Goal: Check status: Check status

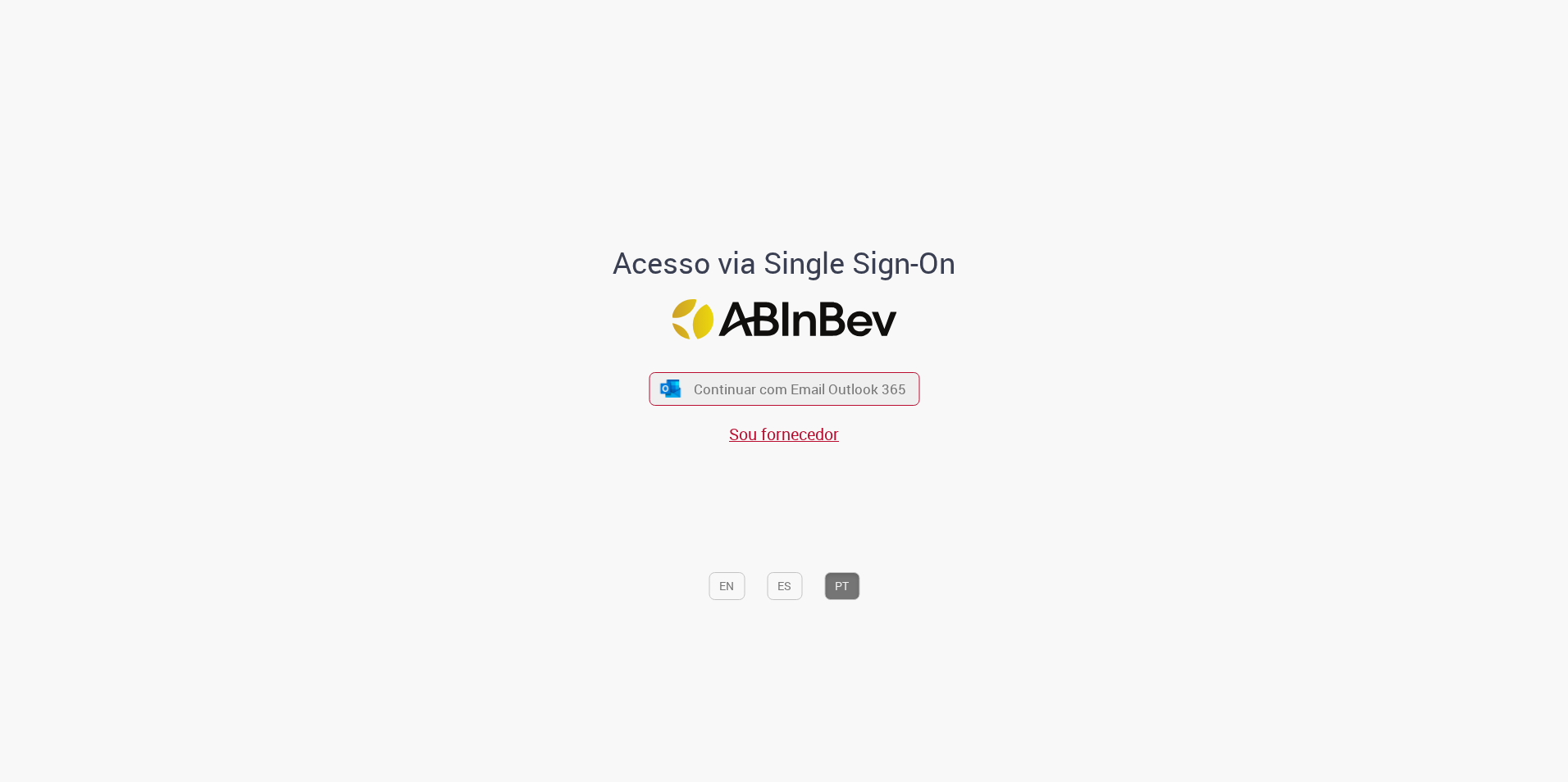
click at [878, 408] on div "Continuar com Email Outlook 365 Sou fornecedor" at bounding box center [784, 400] width 271 height 91
click at [834, 405] on button "Continuar com Email Outlook 365" at bounding box center [784, 388] width 277 height 34
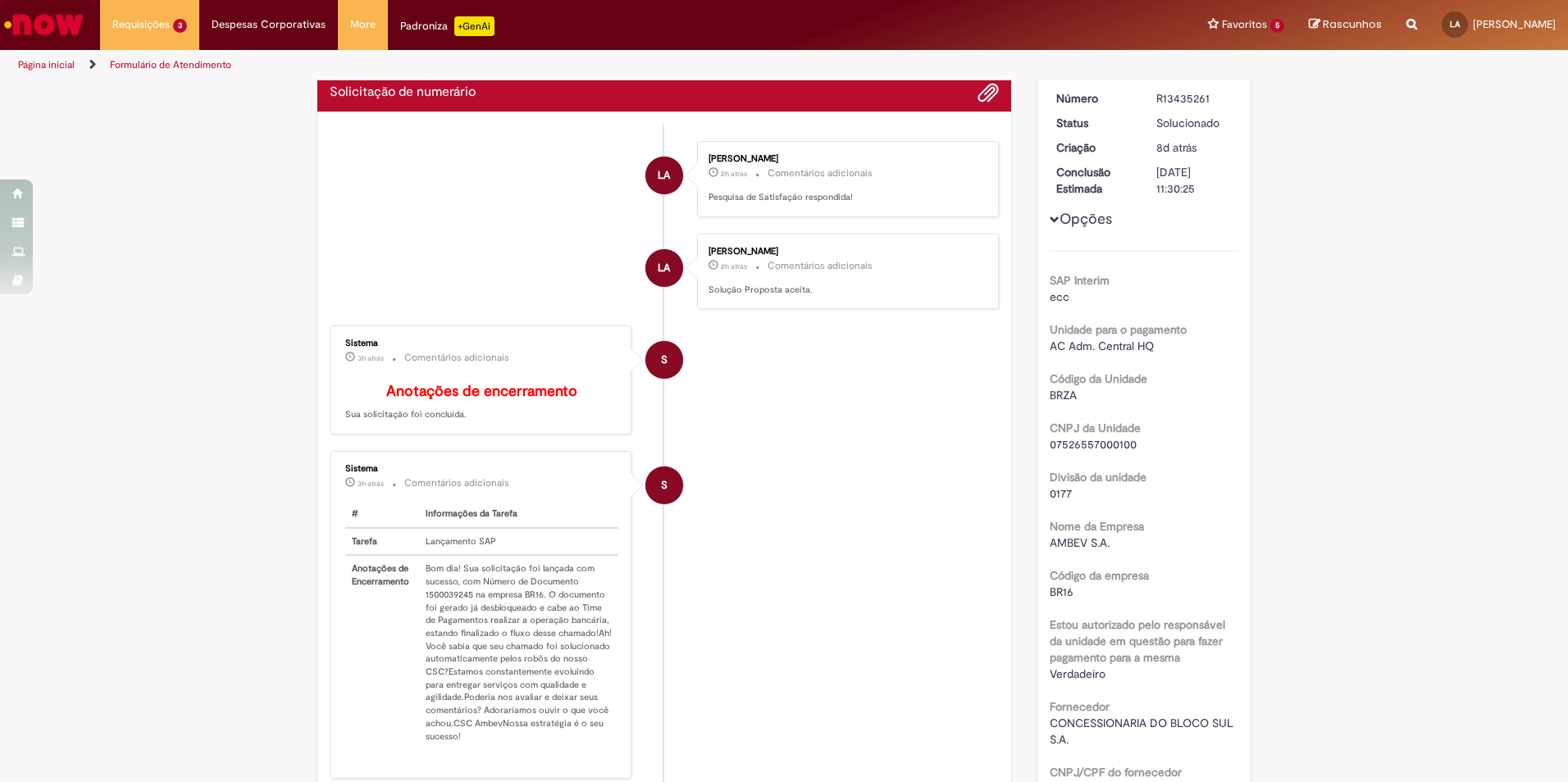
scroll to position [82, 0]
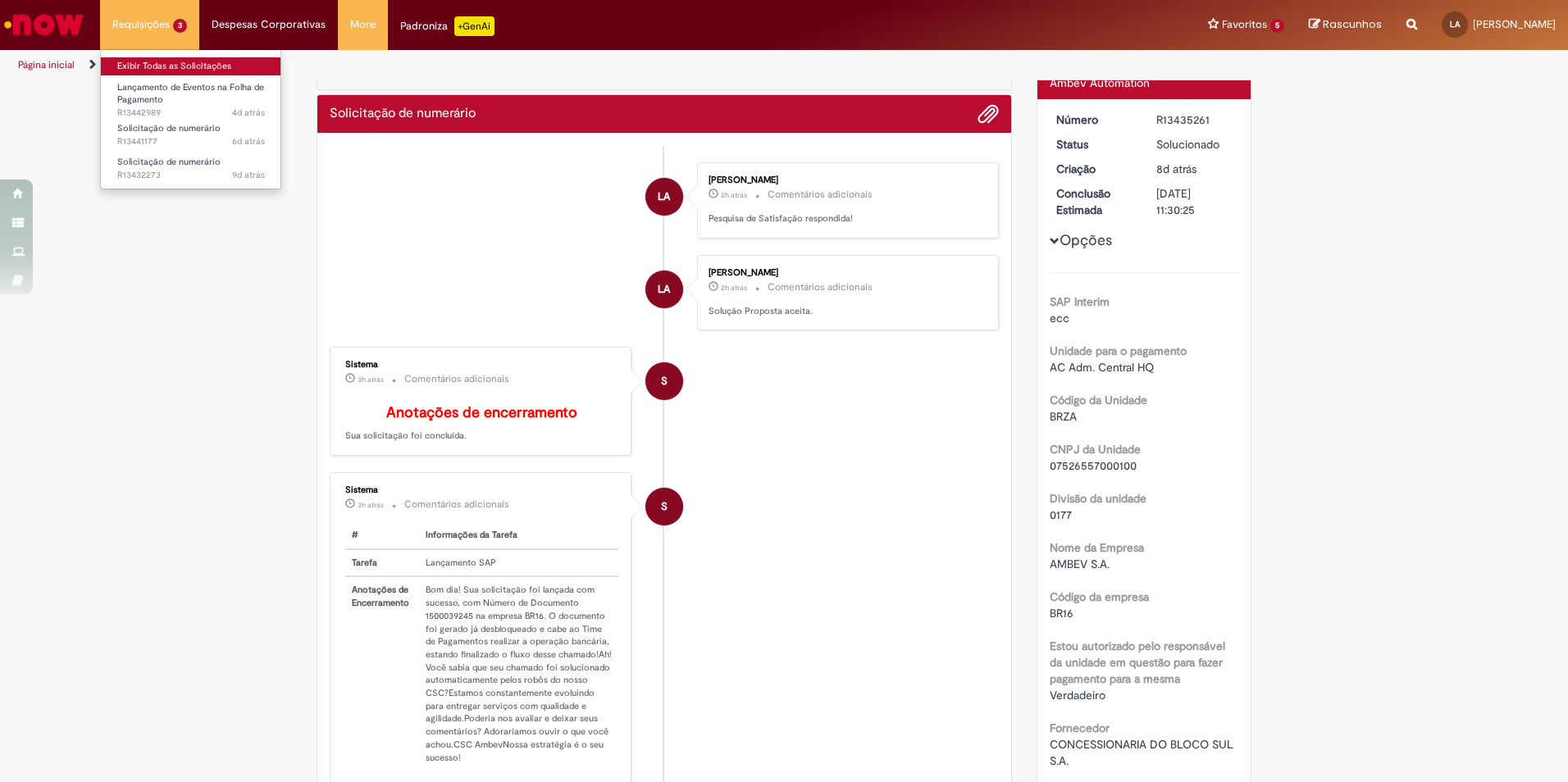
click at [192, 61] on link "Exibir Todas as Solicitações" at bounding box center [191, 67] width 181 height 18
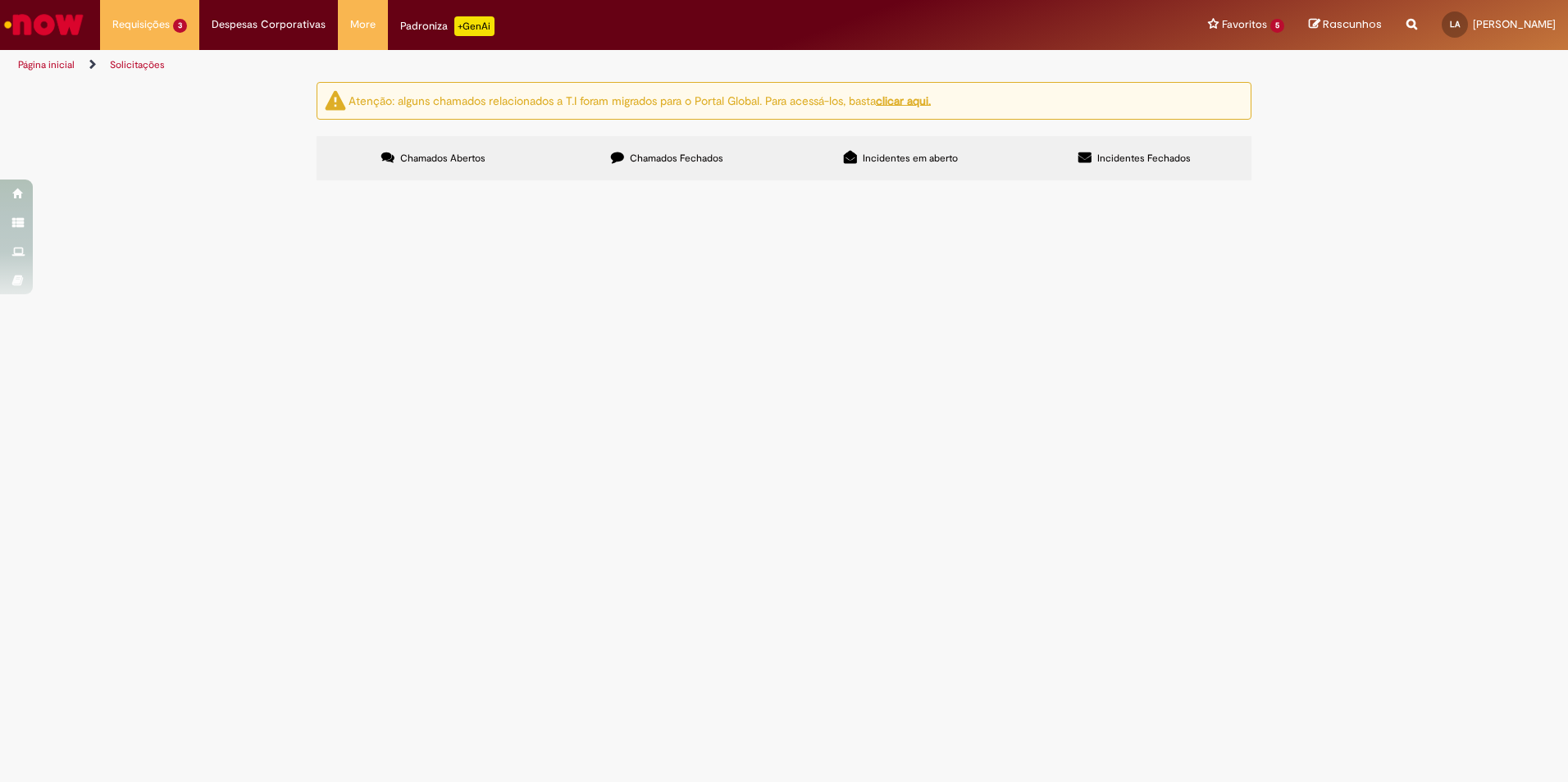
click at [0, 0] on span "ABASTECIMENTO - BOLETO 1000128067" at bounding box center [0, 0] width 0 height 0
click at [0, 0] on span "Solicitação de numerário" at bounding box center [0, 0] width 0 height 0
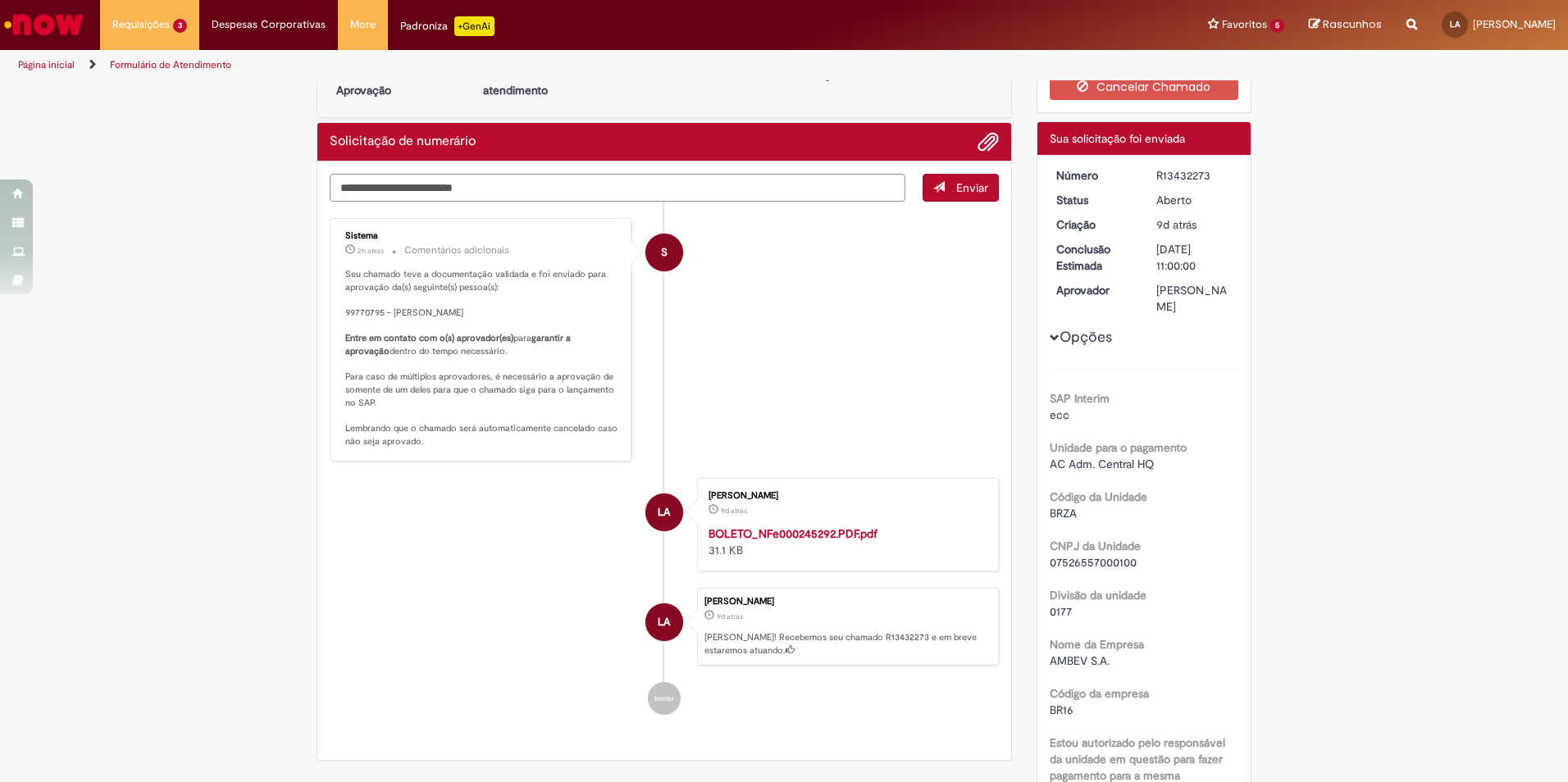
scroll to position [204, 0]
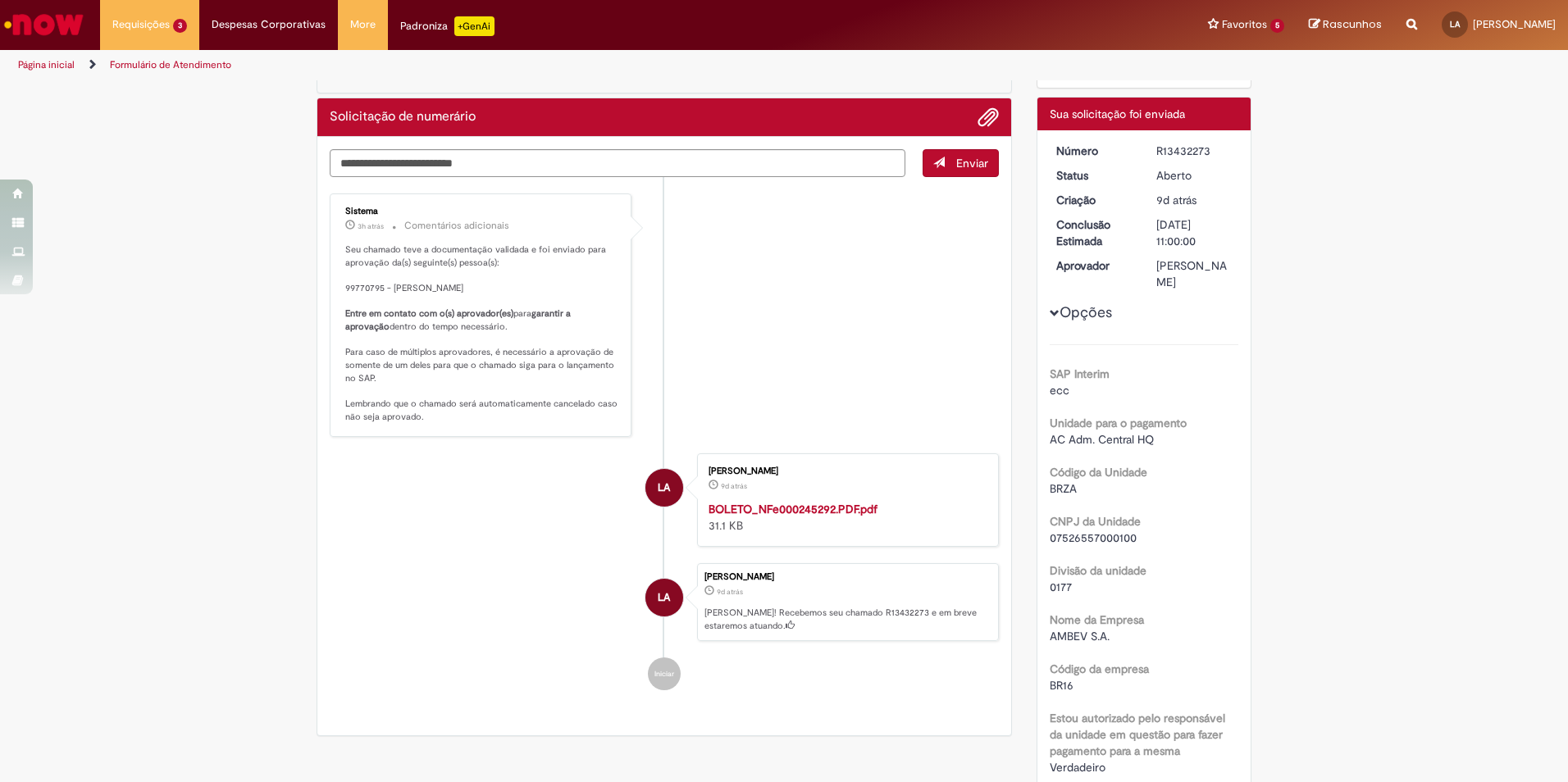
scroll to position [82, 0]
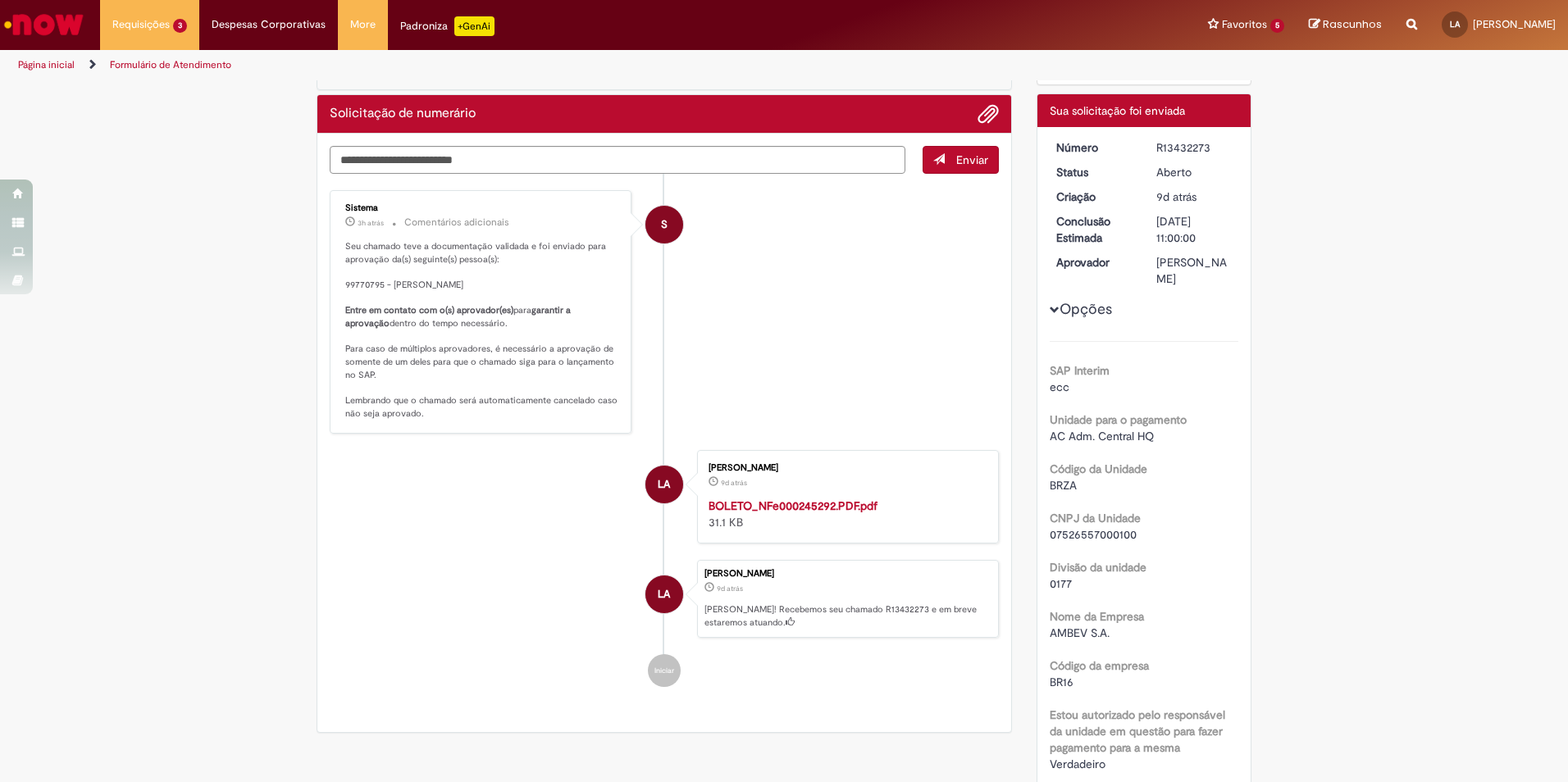
drag, startPoint x: 344, startPoint y: 281, endPoint x: 456, endPoint y: 282, distance: 112.0
click at [456, 282] on p "Seu chamado teve a documentação validada e foi enviado para aprovação da(s) seg…" at bounding box center [481, 331] width 273 height 180
drag, startPoint x: 456, startPoint y: 282, endPoint x: 478, endPoint y: 287, distance: 22.6
click at [478, 287] on p "Seu chamado teve a documentação validada e foi enviado para aprovação da(s) seg…" at bounding box center [481, 331] width 273 height 180
drag, startPoint x: 478, startPoint y: 281, endPoint x: 339, endPoint y: 288, distance: 139.2
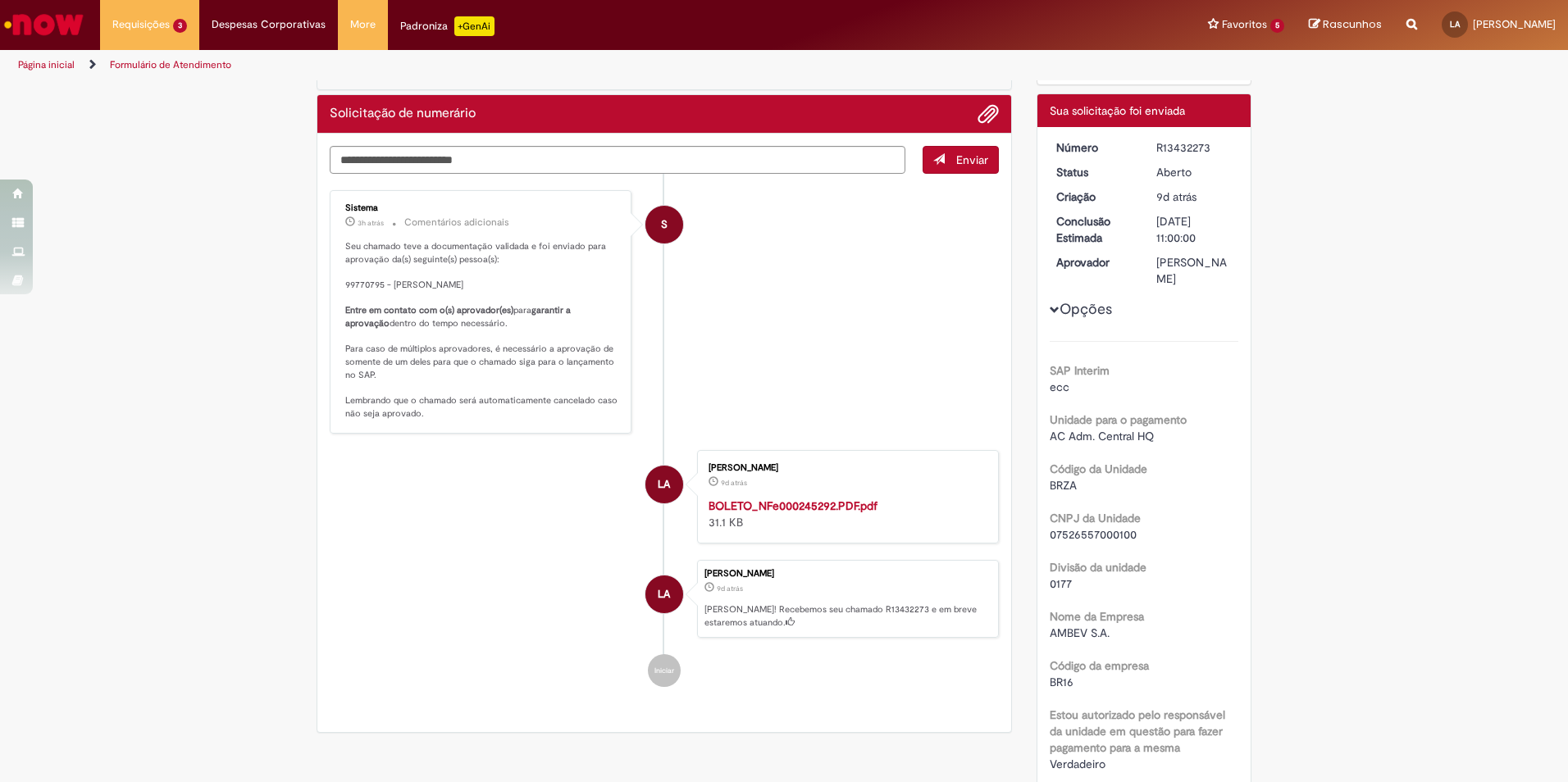
click at [345, 288] on p "Seu chamado teve a documentação validada e foi enviado para aprovação da(s) seg…" at bounding box center [481, 331] width 273 height 180
drag, startPoint x: 339, startPoint y: 288, endPoint x: 732, endPoint y: 297, distance: 393.1
click at [733, 297] on li "S Sistema 3h atrás 3 horas atrás Comentários adicionais Seu chamado teve a docu…" at bounding box center [664, 312] width 669 height 243
drag, startPoint x: 337, startPoint y: 282, endPoint x: 376, endPoint y: 286, distance: 39.2
click at [376, 286] on div "Sistema 3h atrás 3 horas atrás Comentários adicionais Seu chamado teve a docume…" at bounding box center [480, 312] width 292 height 234
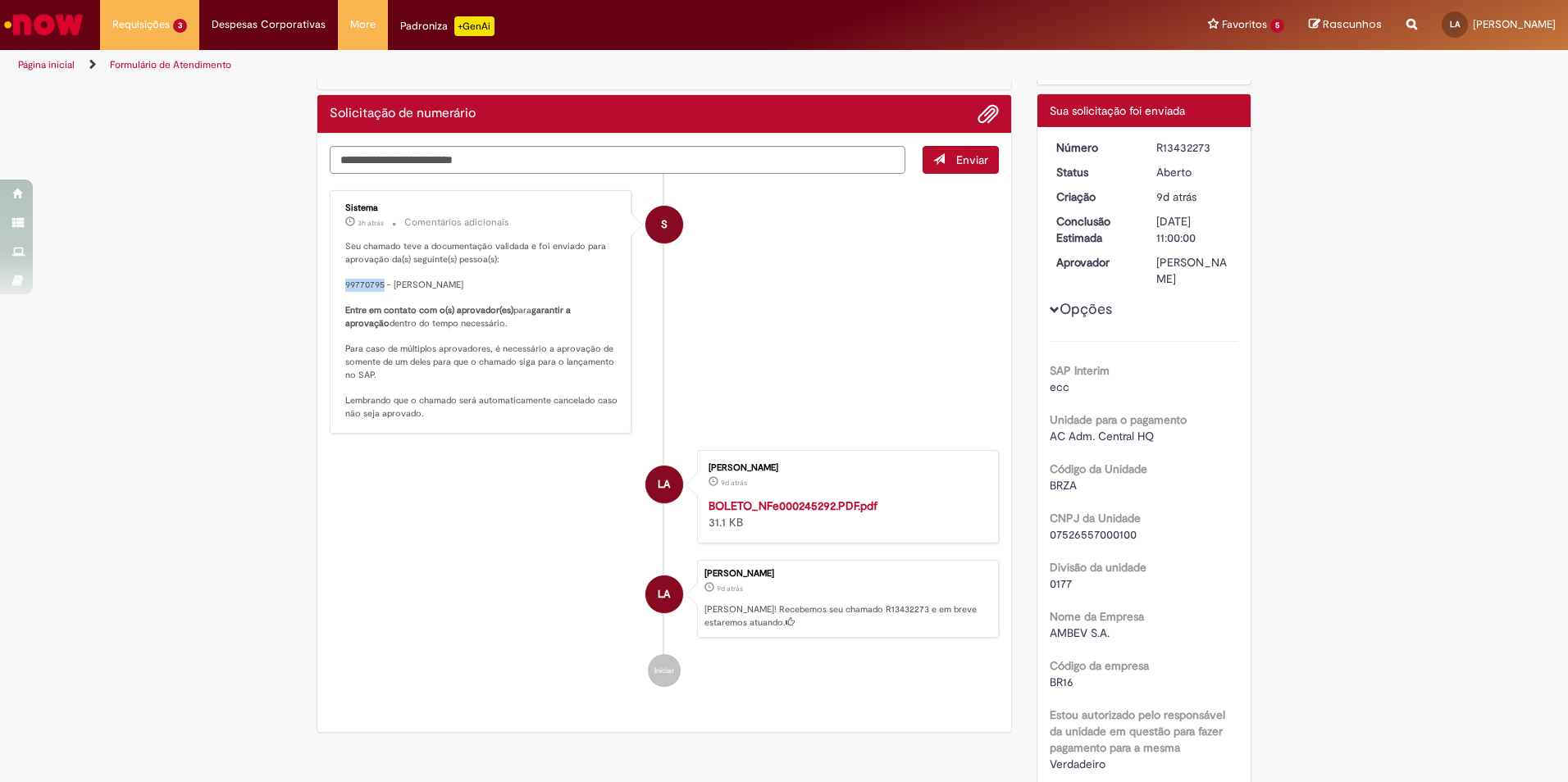
copy p "99770795"
click at [542, 290] on p "Seu chamado teve a documentação validada e foi enviado para aprovação da(s) seg…" at bounding box center [481, 331] width 273 height 180
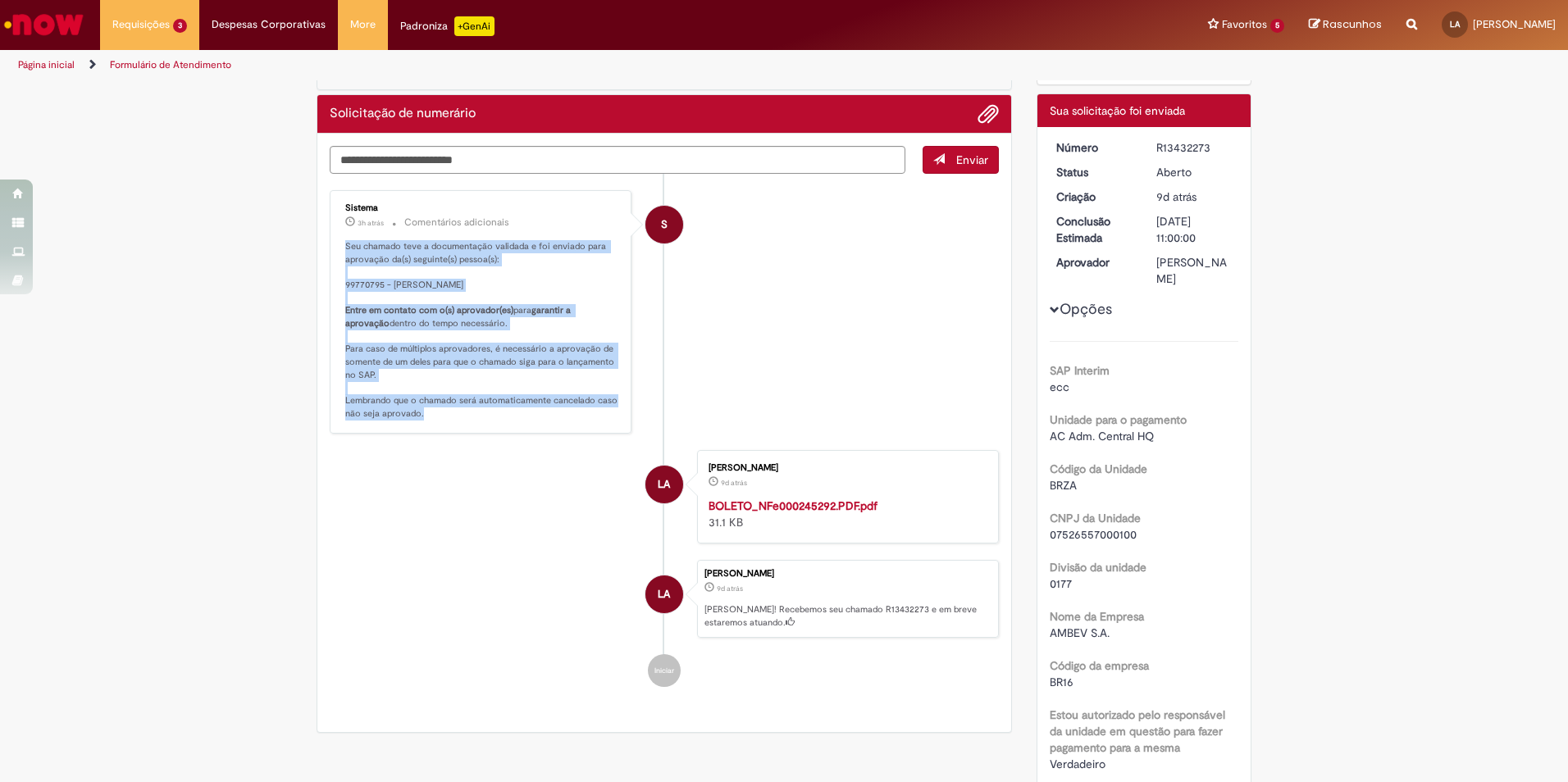
drag, startPoint x: 336, startPoint y: 244, endPoint x: 598, endPoint y: 432, distance: 322.5
click at [598, 429] on div "Sistema 3h atrás 3 horas atrás Comentários adicionais Seu chamado teve a docume…" at bounding box center [480, 312] width 292 height 234
drag, startPoint x: 598, startPoint y: 432, endPoint x: 524, endPoint y: 439, distance: 74.3
click at [524, 429] on div "Sistema 3h atrás 3 horas atrás Comentários adicionais Seu chamado teve a docume…" at bounding box center [480, 312] width 292 height 234
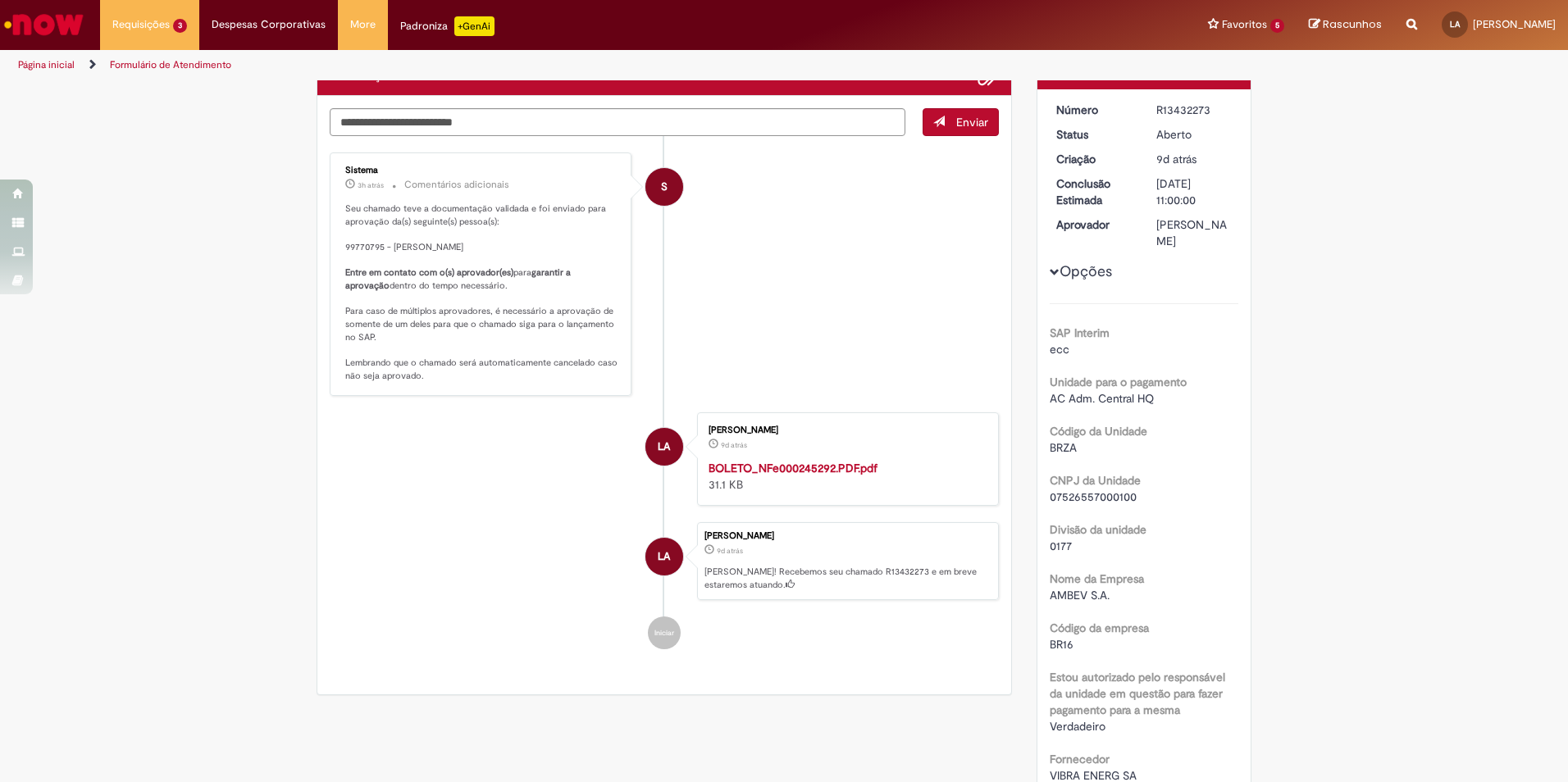
scroll to position [0, 0]
